Goal: Transaction & Acquisition: Purchase product/service

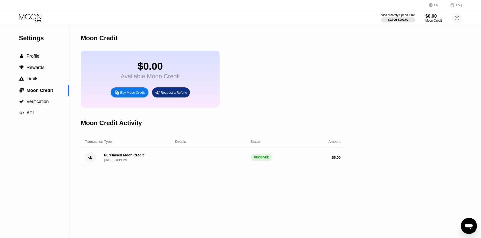
click at [32, 20] on icon at bounding box center [30, 18] width 23 height 9
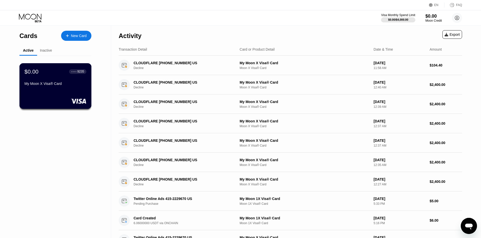
click at [78, 104] on rect at bounding box center [79, 101] width 16 height 5
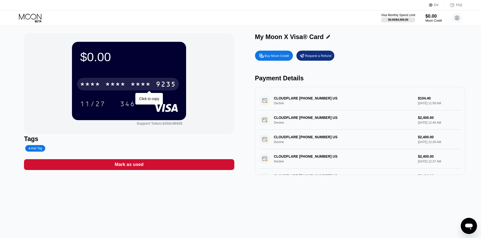
click at [113, 88] on div "* * * *" at bounding box center [115, 85] width 20 height 8
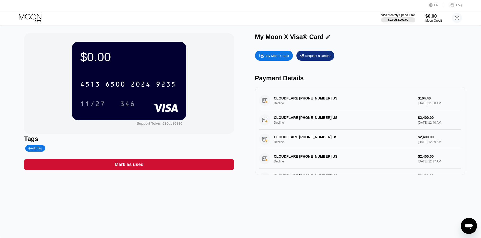
click at [271, 56] on div "Buy Moon Credit" at bounding box center [276, 56] width 24 height 4
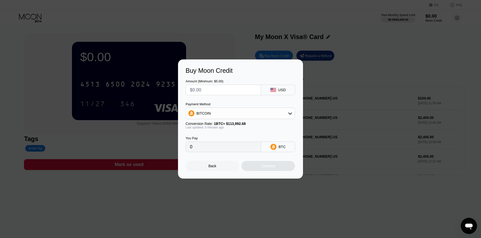
click at [229, 8] on div at bounding box center [242, 119] width 484 height 238
